Goal: Information Seeking & Learning: Learn about a topic

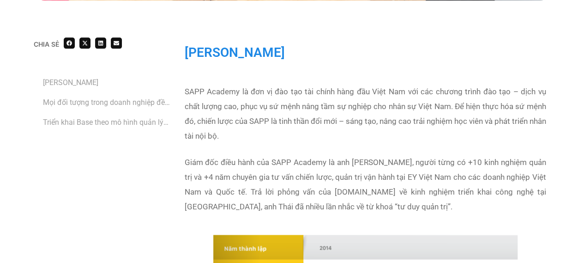
scroll to position [573, 0]
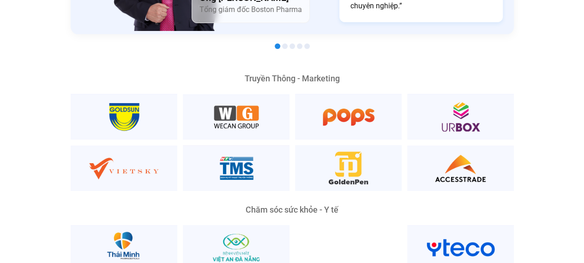
scroll to position [1725, 0]
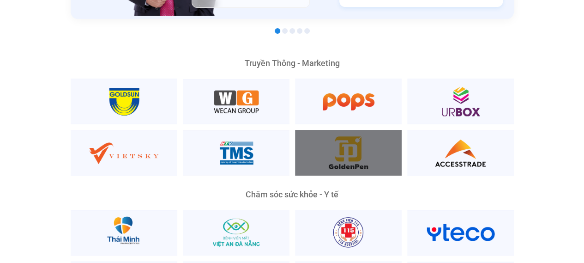
click at [356, 136] on div at bounding box center [348, 153] width 107 height 46
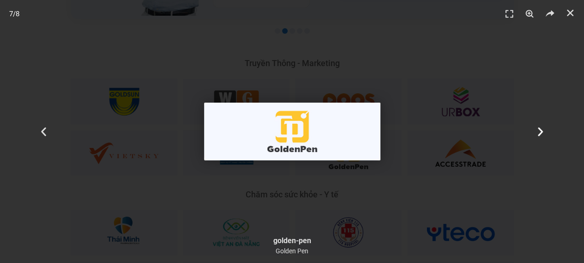
click at [539, 129] on use "Next slide" at bounding box center [540, 131] width 5 height 9
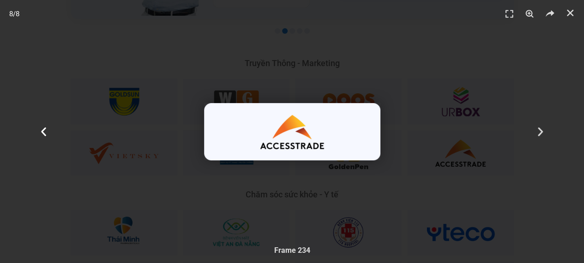
click at [42, 130] on icon "Previous slide" at bounding box center [44, 132] width 12 height 12
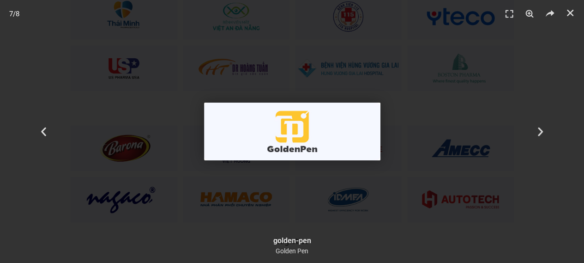
scroll to position [1955, 0]
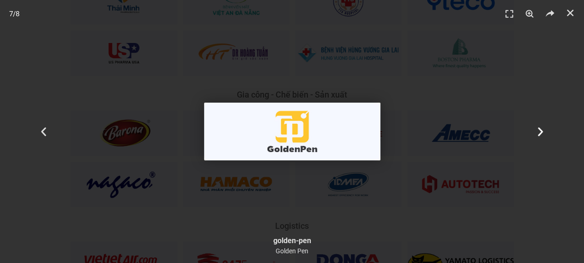
click at [562, 207] on div "Tiếp theo" at bounding box center [541, 131] width 88 height 263
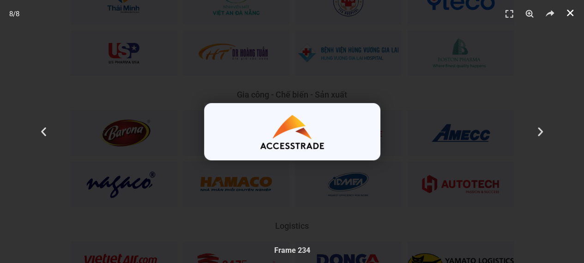
click at [569, 8] on icon "Đóng (Esc)" at bounding box center [570, 12] width 9 height 9
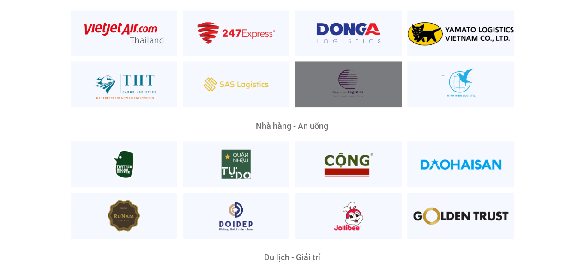
scroll to position [2264, 0]
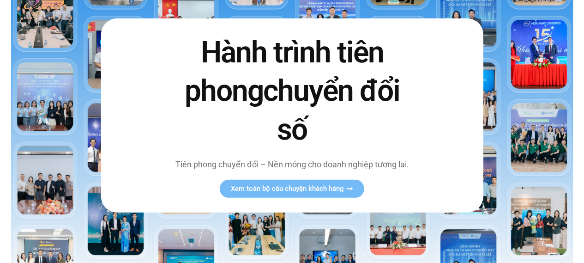
scroll to position [154, 0]
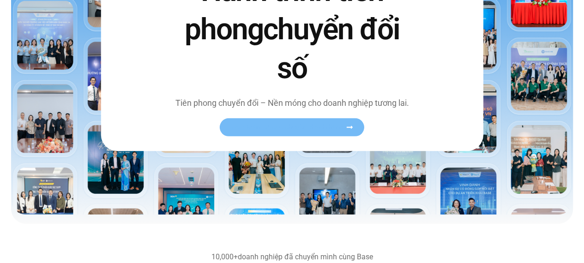
click at [316, 127] on span "Xem toàn bộ câu chuyện khách hàng" at bounding box center [287, 127] width 113 height 7
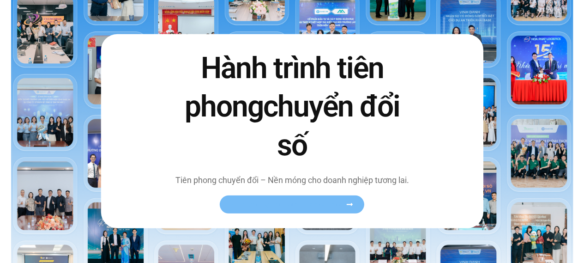
scroll to position [139, 0]
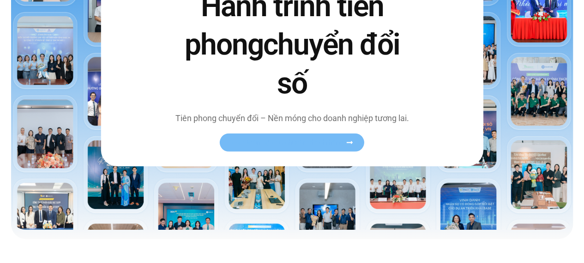
click at [352, 144] on icon at bounding box center [349, 142] width 7 height 7
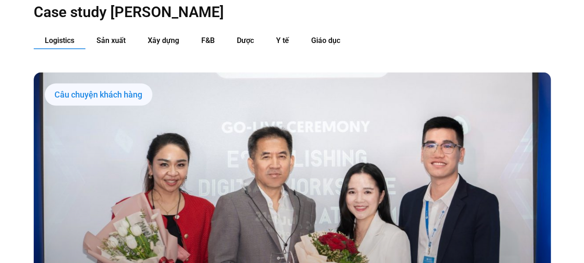
scroll to position [908, 0]
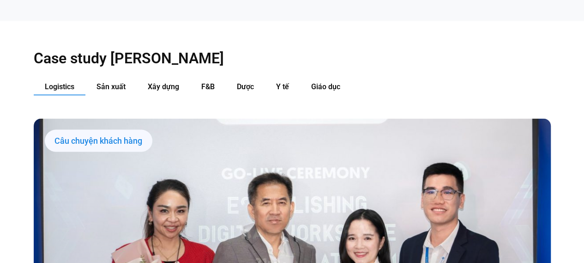
click at [91, 130] on div "Câu chuyện khách hàng" at bounding box center [99, 141] width 108 height 22
click at [117, 130] on div "Câu chuyện khách hàng" at bounding box center [99, 141] width 108 height 22
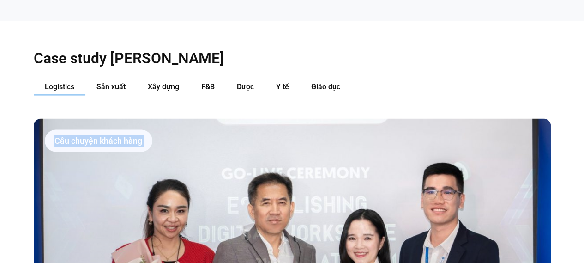
click at [117, 130] on div "Câu chuyện khách hàng" at bounding box center [99, 141] width 108 height 22
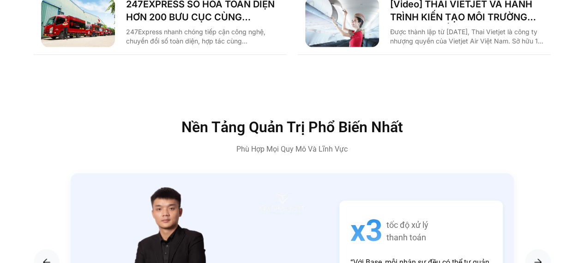
scroll to position [1494, 0]
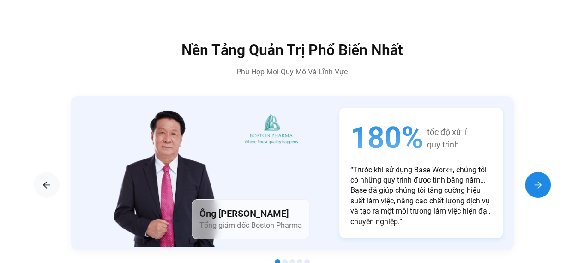
click at [538, 179] on img "Next slide" at bounding box center [538, 184] width 11 height 11
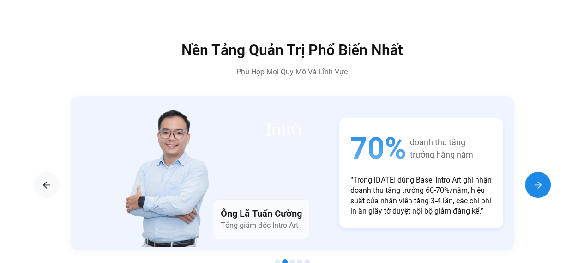
click at [538, 179] on img "Next slide" at bounding box center [538, 184] width 11 height 11
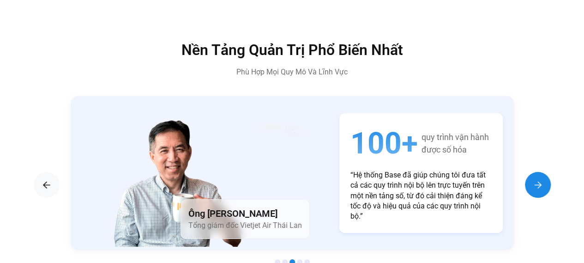
click at [538, 179] on img "Next slide" at bounding box center [538, 184] width 11 height 11
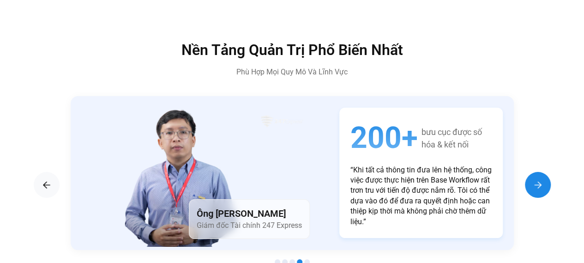
click at [538, 179] on img "Next slide" at bounding box center [538, 184] width 11 height 11
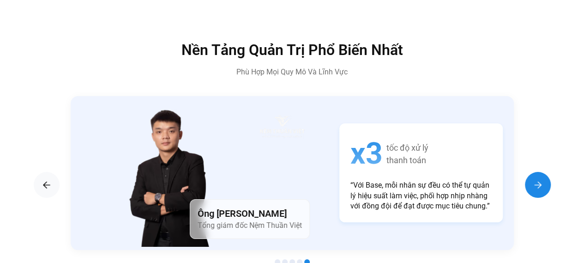
click at [538, 179] on img "Next slide" at bounding box center [538, 184] width 11 height 11
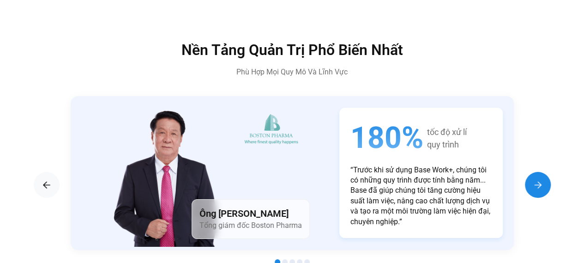
click at [538, 179] on img "Next slide" at bounding box center [538, 184] width 11 height 11
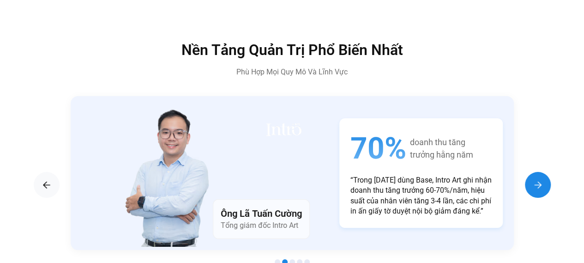
click at [538, 179] on img "Next slide" at bounding box center [538, 184] width 11 height 11
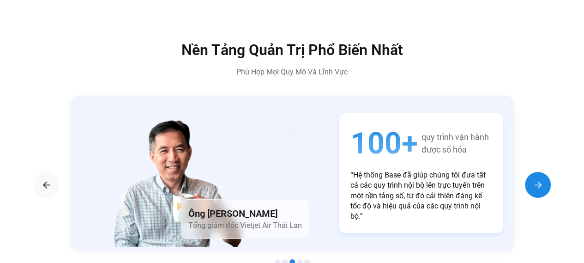
click at [538, 179] on img "Next slide" at bounding box center [538, 184] width 11 height 11
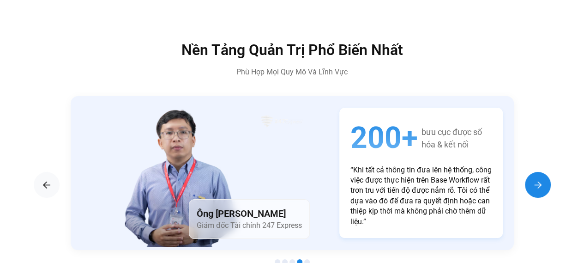
click at [538, 179] on img "Next slide" at bounding box center [538, 184] width 11 height 11
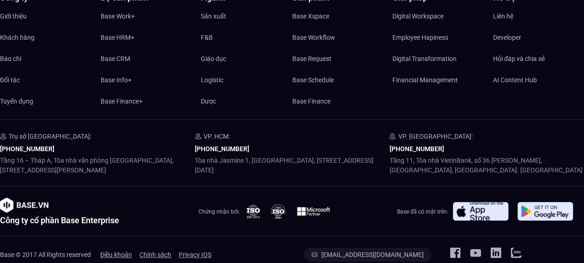
scroll to position [3542, 0]
